Goal: Navigation & Orientation: Find specific page/section

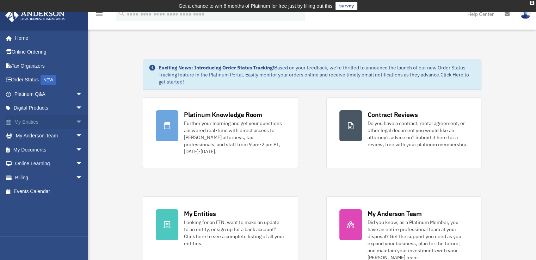
click at [35, 121] on link "My Entities arrow_drop_down" at bounding box center [49, 122] width 88 height 14
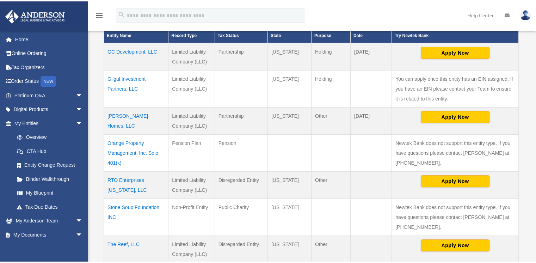
scroll to position [183, 0]
